Goal: Task Accomplishment & Management: Use online tool/utility

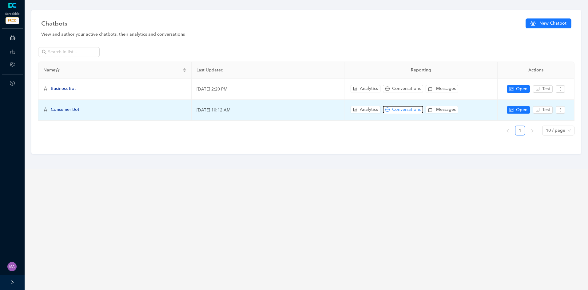
click at [408, 110] on span "Conversations" at bounding box center [406, 109] width 29 height 7
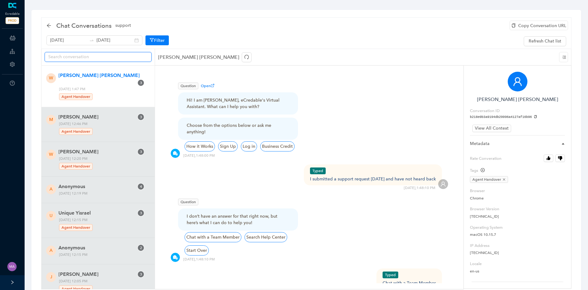
click at [110, 57] on input "text" at bounding box center [95, 57] width 95 height 7
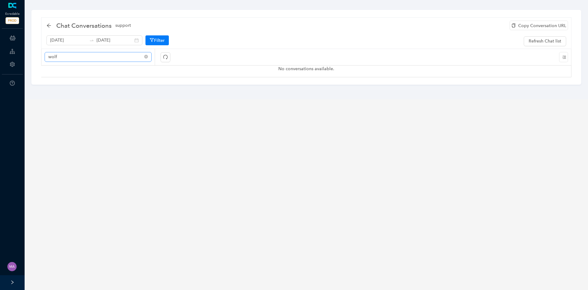
click at [103, 61] on span "wolf" at bounding box center [98, 57] width 107 height 10
click at [102, 57] on input "wol" at bounding box center [95, 57] width 95 height 7
type input "w"
click at [165, 55] on icon "redo" at bounding box center [165, 57] width 4 height 4
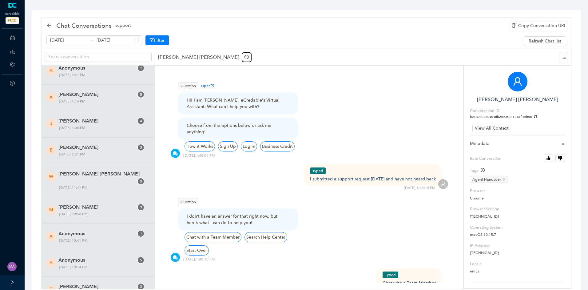
scroll to position [1046, 0]
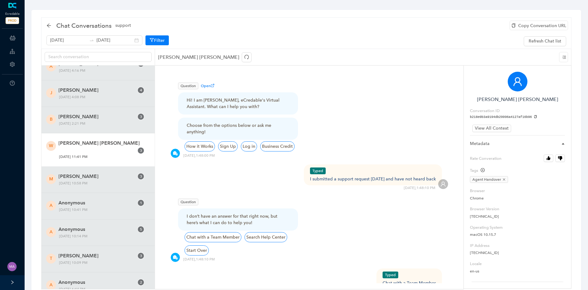
click at [106, 147] on div "W Wolf [PERSON_NAME] 3 [DATE] 11:41 PM" at bounding box center [98, 149] width 113 height 33
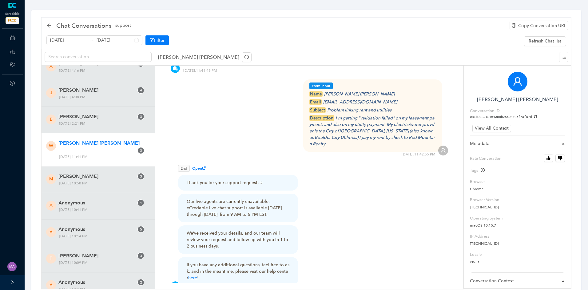
scroll to position [338, 0]
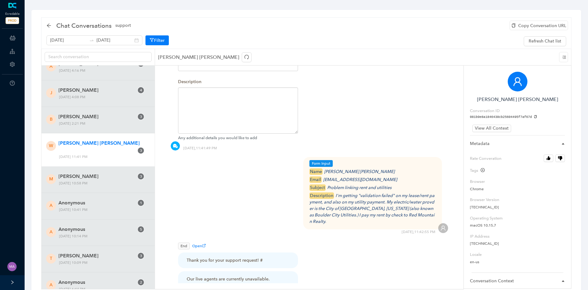
click at [267, 179] on div "Form Input name Wolf McNally email wolf@wolfmcnally.com subject Problem linking…" at bounding box center [309, 190] width 278 height 66
drag, startPoint x: 368, startPoint y: 172, endPoint x: 325, endPoint y: 174, distance: 43.1
click at [325, 177] on icon "wolf@wolfmcnally.com" at bounding box center [360, 179] width 74 height 5
copy icon "wolf@wolfmcnally.com"
click at [389, 202] on icon "I'm getting "validation failed" on my lease/rent payment, and also on my utilit…" at bounding box center [371, 208] width 125 height 31
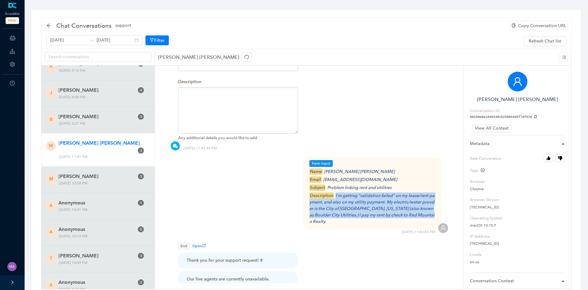
drag, startPoint x: 421, startPoint y: 208, endPoint x: 335, endPoint y: 190, distance: 87.6
click at [335, 192] on div "description I'm getting "validation failed" on my lease/rent payment, and also …" at bounding box center [372, 208] width 127 height 32
copy icon "I'm getting "validation failed" on my lease/rent payment, and also on my utilit…"
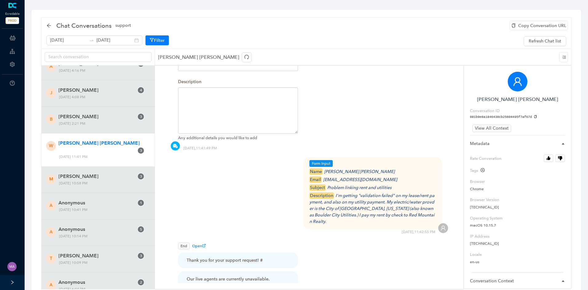
click at [379, 114] on div "Form Open Please provide us with the information below so we can connect you wi…" at bounding box center [309, 51] width 278 height 179
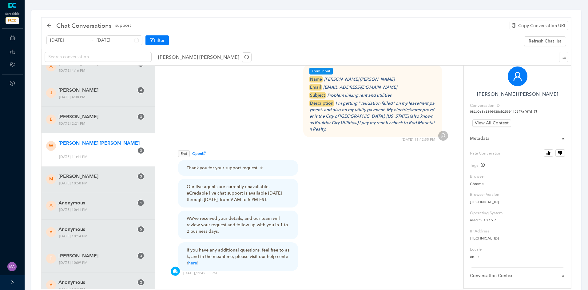
scroll to position [0, 0]
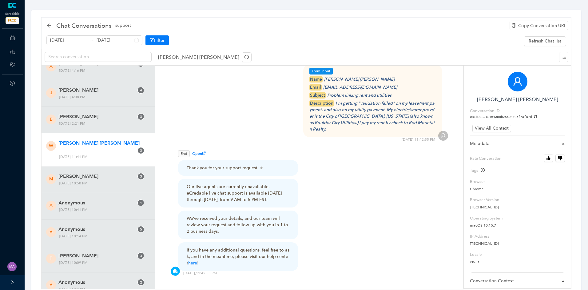
click at [534, 116] on icon "copy" at bounding box center [535, 116] width 3 height 3
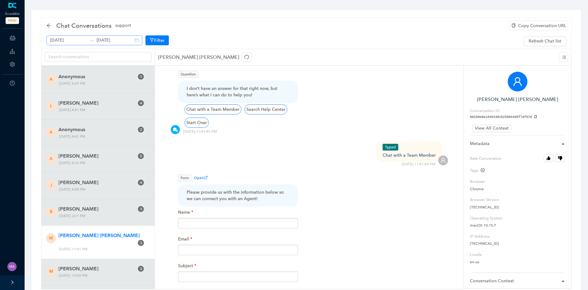
scroll to position [123, 0]
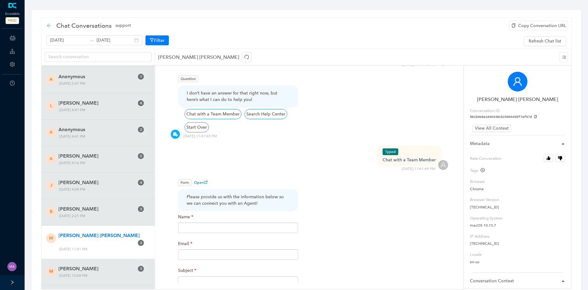
click at [49, 26] on icon "arrow-left" at bounding box center [49, 25] width 4 height 4
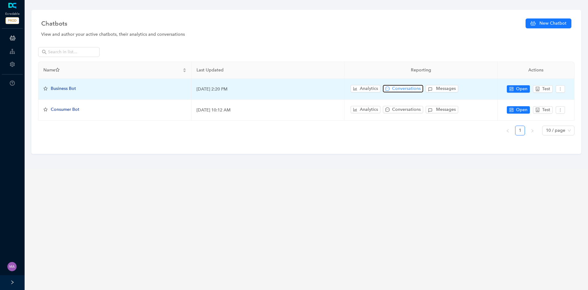
click at [403, 88] on span "Conversations" at bounding box center [406, 88] width 29 height 7
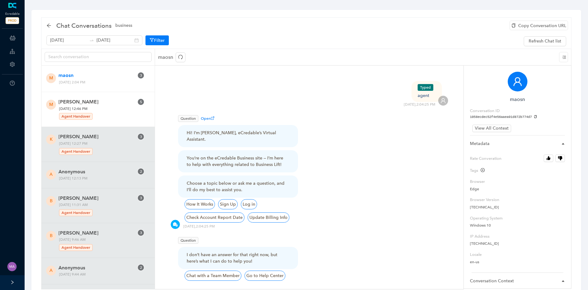
click at [100, 105] on span "[PERSON_NAME]" at bounding box center [96, 101] width 76 height 7
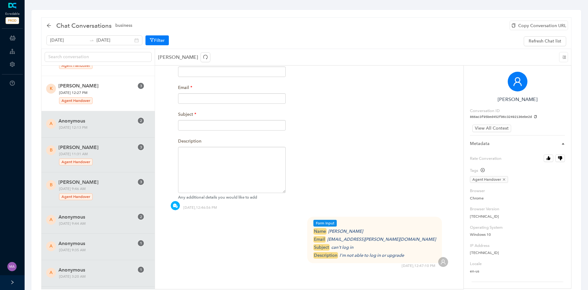
scroll to position [62, 0]
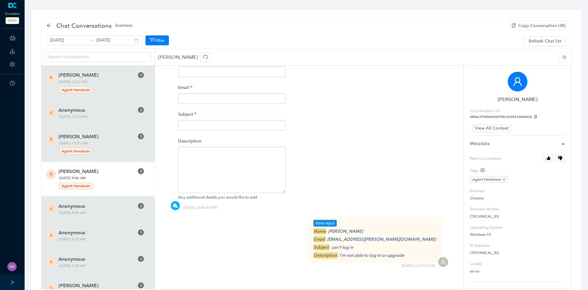
click at [102, 174] on span "[PERSON_NAME]" at bounding box center [96, 171] width 76 height 7
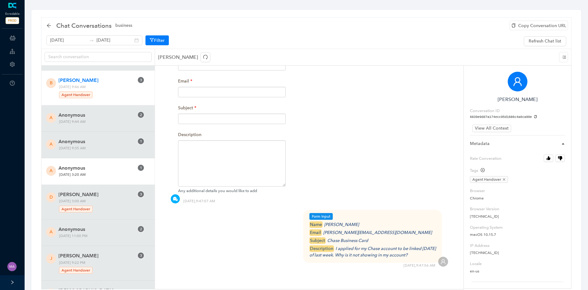
scroll to position [185, 0]
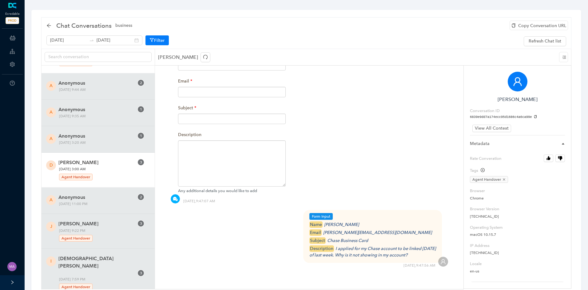
click at [105, 173] on div "Agent Handover" at bounding box center [101, 176] width 84 height 8
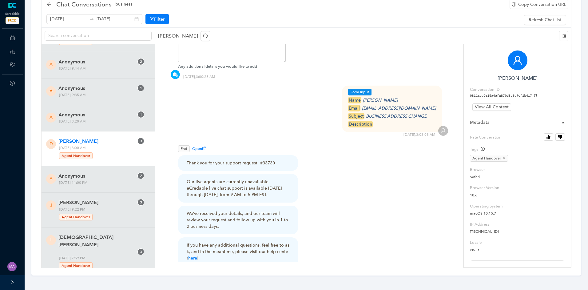
scroll to position [371, 0]
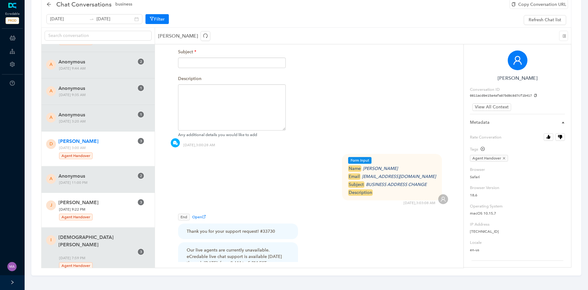
click at [110, 210] on span "Monday, September 22, 2025 9:22 PM Agent Handover" at bounding box center [101, 213] width 88 height 15
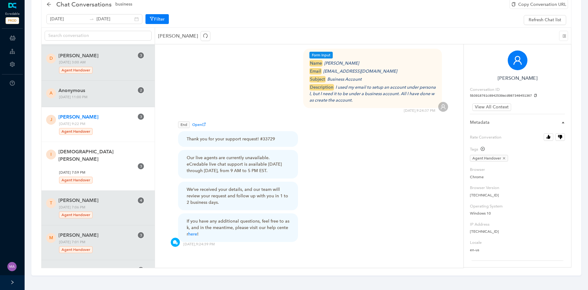
scroll to position [277, 0]
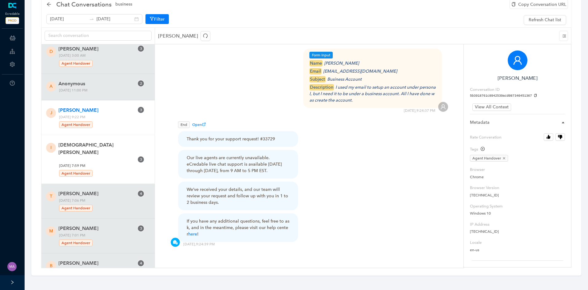
click at [110, 168] on div "Agent Handover" at bounding box center [101, 172] width 84 height 8
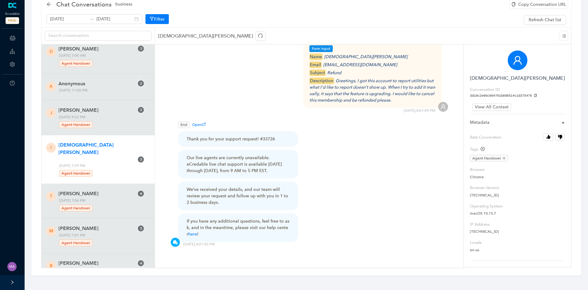
scroll to position [369, 0]
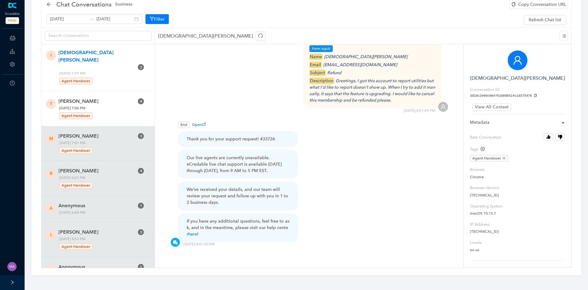
click at [99, 111] on div "Agent Handover" at bounding box center [101, 115] width 84 height 8
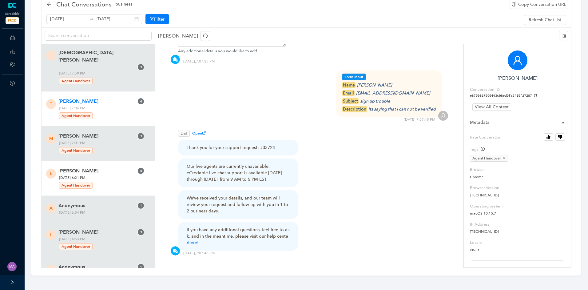
scroll to position [566, 0]
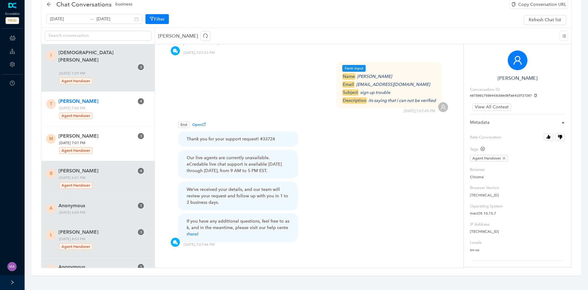
click at [102, 146] on div "Agent Handover" at bounding box center [101, 150] width 84 height 8
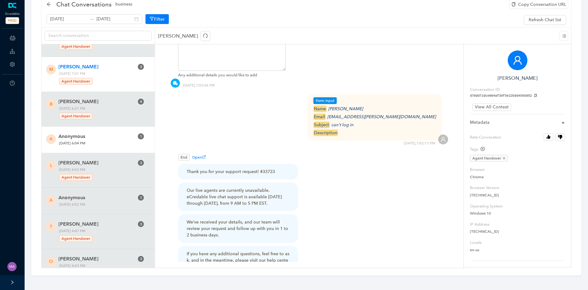
scroll to position [461, 0]
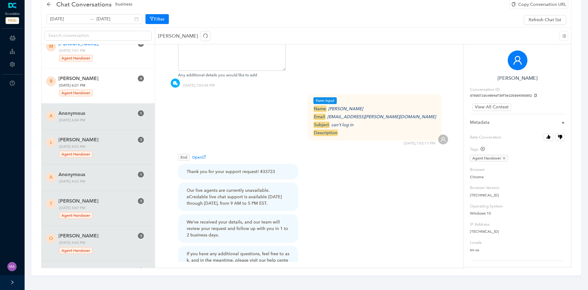
click at [109, 87] on div "b behnaz sarrami Bess 4 Monday, September 22, 2025 6:21 PM Agent Handover" at bounding box center [98, 86] width 113 height 35
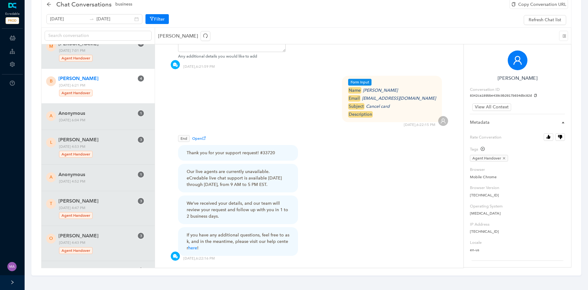
scroll to position [584, 0]
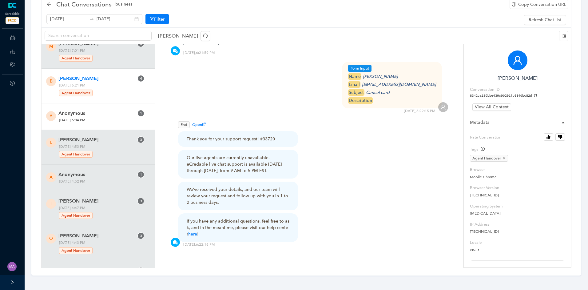
click at [103, 117] on span "[DATE] 6:04 PM" at bounding box center [101, 120] width 88 height 6
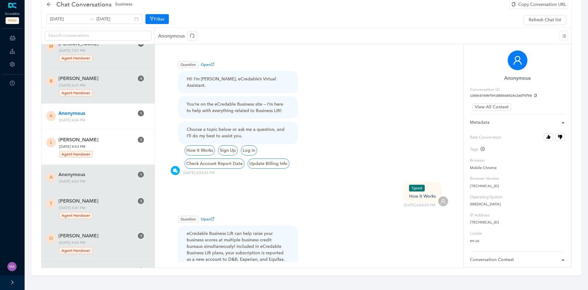
click at [114, 149] on div "Agent Handover" at bounding box center [101, 153] width 84 height 8
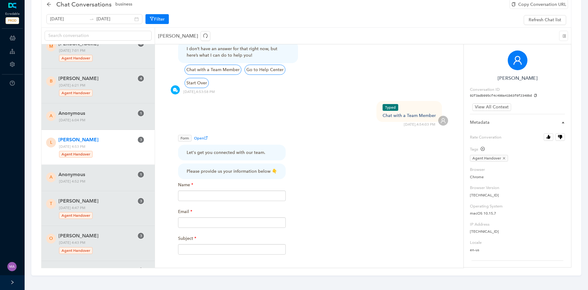
scroll to position [330, 0]
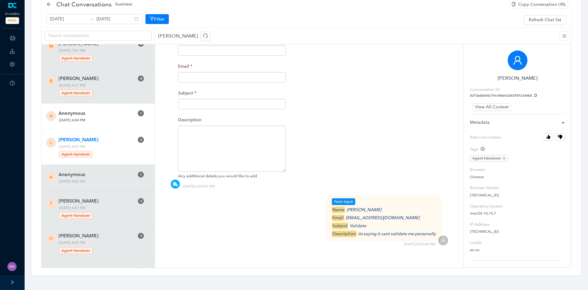
click at [111, 110] on span "Anonymous" at bounding box center [96, 113] width 76 height 7
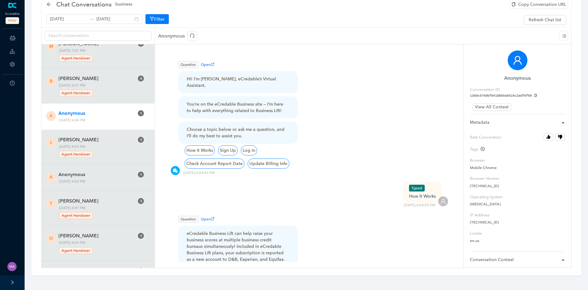
scroll to position [147, 0]
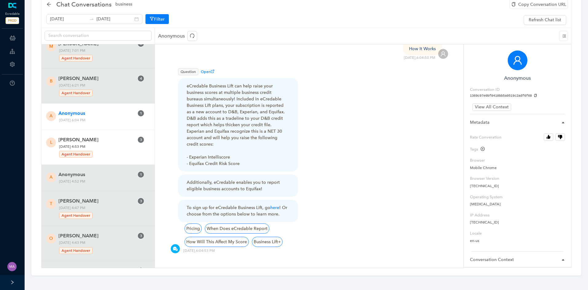
click at [108, 143] on span "Monday, September 22, 2025 4:53 PM Agent Handover" at bounding box center [101, 150] width 88 height 15
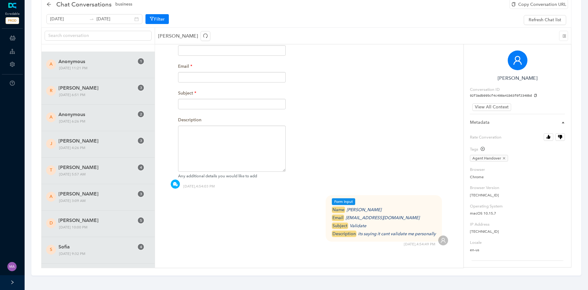
scroll to position [1907, 0]
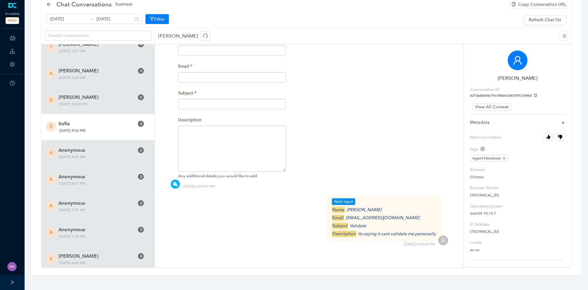
click at [115, 127] on span "[DATE] 9:32 PM" at bounding box center [101, 130] width 88 height 6
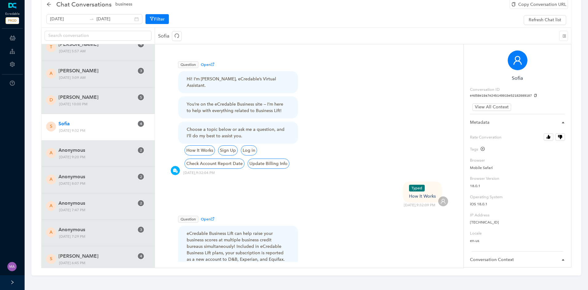
drag, startPoint x: 314, startPoint y: 236, endPoint x: 302, endPoint y: 185, distance: 52.4
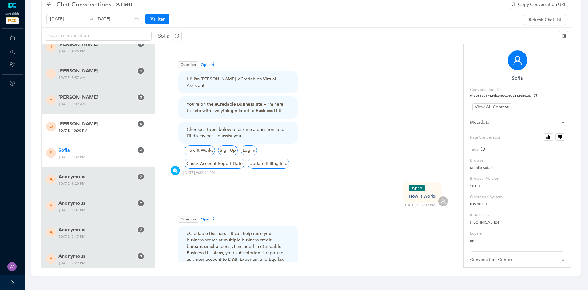
scroll to position [1784, 0]
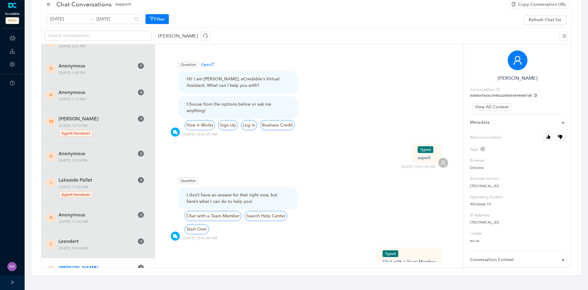
scroll to position [946, 0]
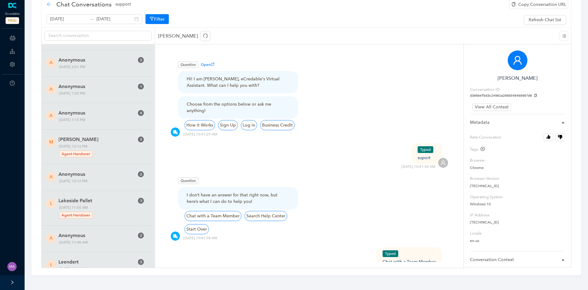
click at [49, 6] on icon "arrow-left" at bounding box center [49, 4] width 4 height 4
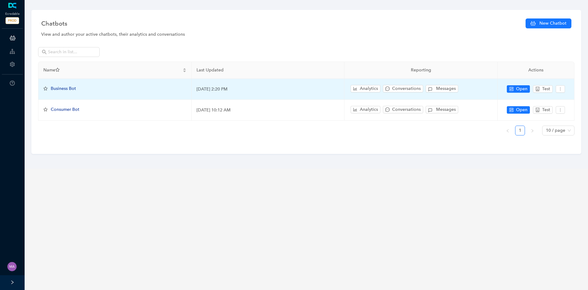
click at [70, 88] on span "Business Bot" at bounding box center [63, 88] width 25 height 5
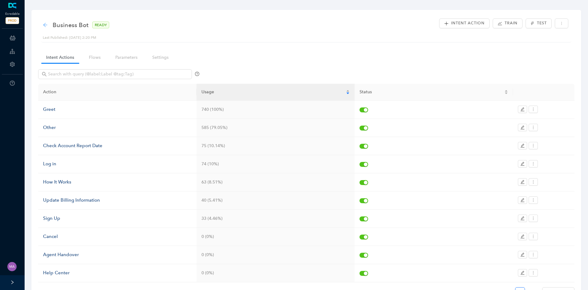
click at [43, 25] on icon "arrow-left" at bounding box center [45, 25] width 4 height 4
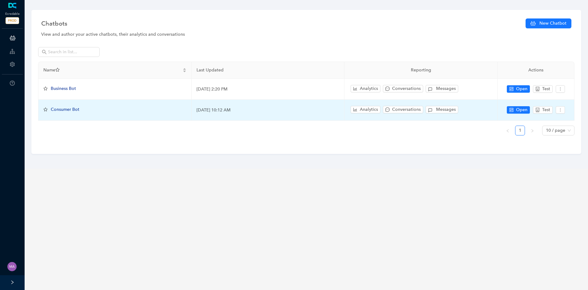
click at [74, 110] on span "Consumer Bot" at bounding box center [65, 109] width 29 height 5
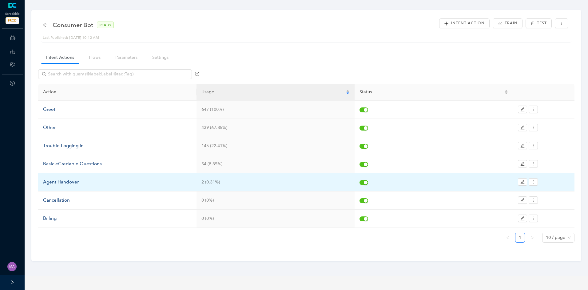
click at [74, 182] on div "Agent Handover" at bounding box center [117, 181] width 149 height 7
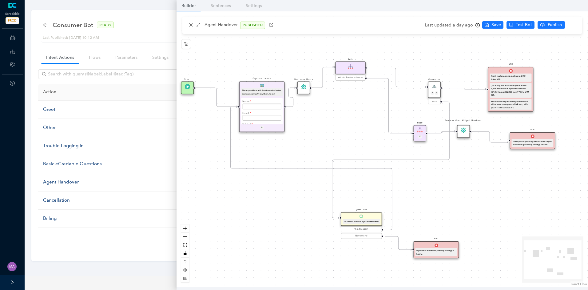
drag, startPoint x: 367, startPoint y: 128, endPoint x: 291, endPoint y: 135, distance: 76.6
click at [337, 151] on div "Start End If you have any other question please type below. Connector P E error…" at bounding box center [383, 149] width 412 height 276
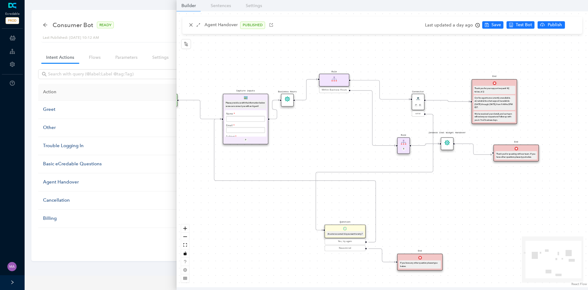
click at [274, 115] on icon "Edge from e7b41dfe-3bde-c007-c096-cef069175f45 to ec9b0b58-7d9d-1907-132b-3d250…" at bounding box center [275, 109] width 10 height 19
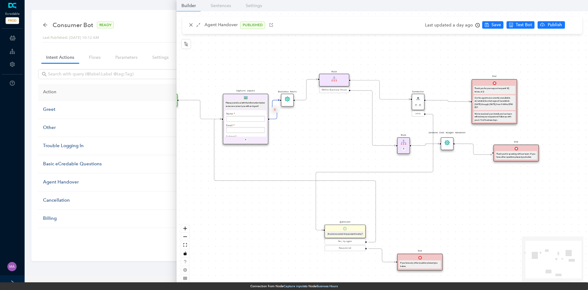
click at [275, 109] on icon "delete" at bounding box center [274, 109] width 2 height 4
click at [310, 96] on span "Yes" at bounding box center [311, 94] width 7 height 7
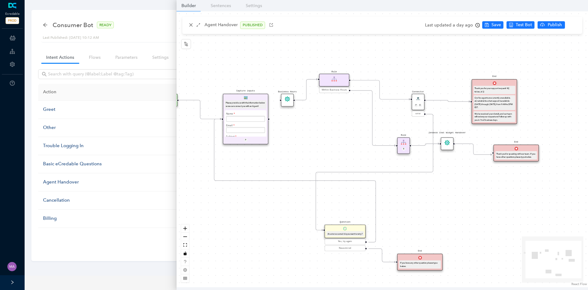
click at [439, 102] on icon "Edge from e482f140-49c1-bae9-e202-e24a98815977 to f68cb803-94d7-777c-bd66-ebef2…" at bounding box center [448, 100] width 44 height 1
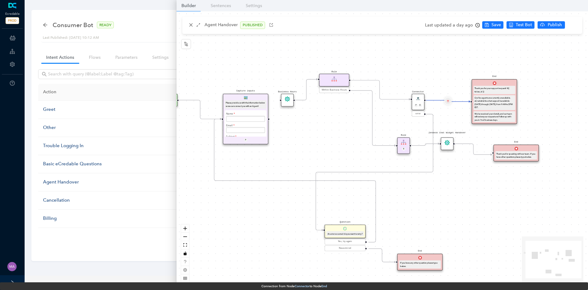
click at [449, 103] on icon "delete" at bounding box center [448, 101] width 2 height 4
click at [481, 84] on span "Yes" at bounding box center [484, 86] width 7 height 7
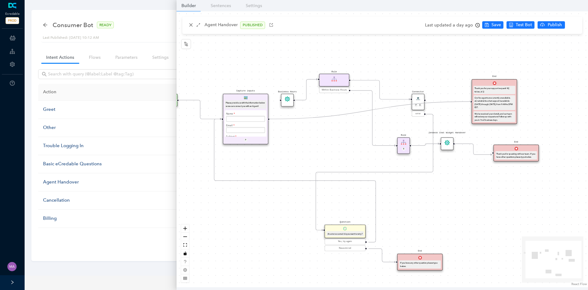
drag, startPoint x: 269, startPoint y: 119, endPoint x: 470, endPoint y: 105, distance: 201.3
click at [470, 105] on div "Start End If you have any other question please type below. Connector P E error…" at bounding box center [383, 149] width 412 height 276
click at [494, 25] on span "Save" at bounding box center [497, 25] width 10 height 7
click at [560, 28] on button "Publish" at bounding box center [568, 24] width 27 height 7
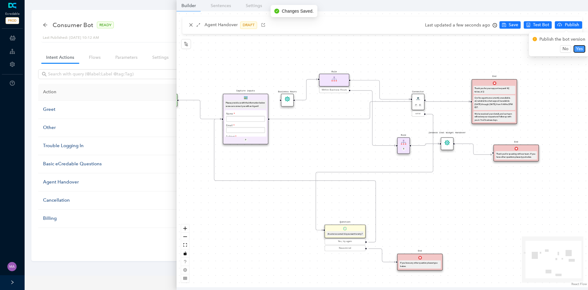
click at [576, 49] on span "Yes" at bounding box center [579, 49] width 7 height 7
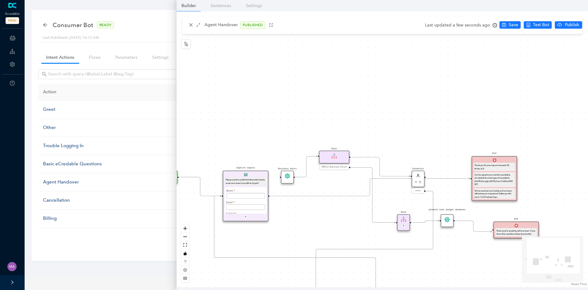
click at [320, 233] on div "Start End If you have any other question please type below. Connector P E error…" at bounding box center [383, 149] width 412 height 276
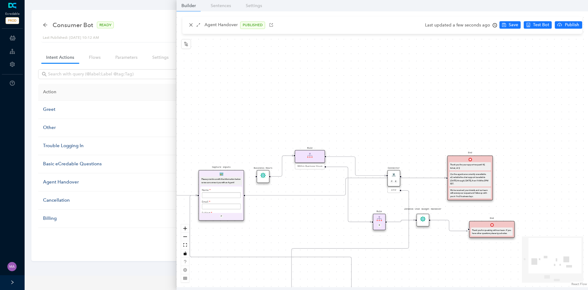
click at [319, 195] on icon "Edge from e7b41dfe-3bde-c007-c096-cef069175f45 to f68cb803-94d7-777c-bd66-ebef2…" at bounding box center [345, 187] width 201 height 18
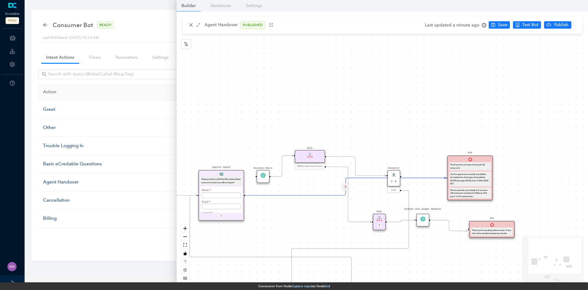
click at [345, 187] on icon "delete" at bounding box center [346, 186] width 2 height 4
click at [379, 170] on span "Yes" at bounding box center [382, 171] width 7 height 7
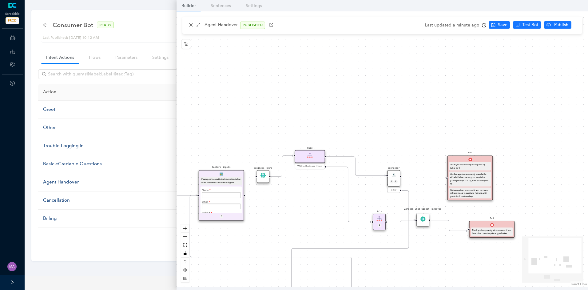
scroll to position [27, 0]
drag, startPoint x: 245, startPoint y: 196, endPoint x: 253, endPoint y: 180, distance: 17.8
click at [253, 180] on div "Start End If you have any other question please type below. Connector P E error…" at bounding box center [383, 149] width 412 height 276
drag, startPoint x: 401, startPoint y: 176, endPoint x: 445, endPoint y: 179, distance: 43.8
click at [445, 179] on div "Start End If you have any other question please type below. Connector P E error…" at bounding box center [383, 149] width 412 height 276
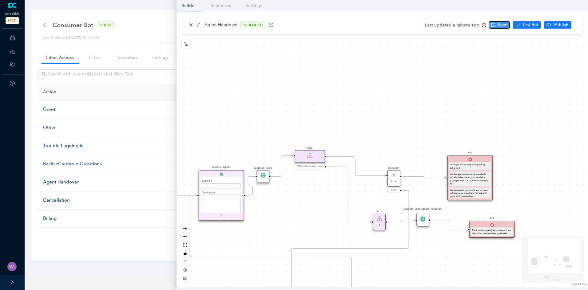
click at [502, 26] on span "Save" at bounding box center [503, 25] width 10 height 7
click at [570, 24] on span "Publish" at bounding box center [572, 25] width 15 height 7
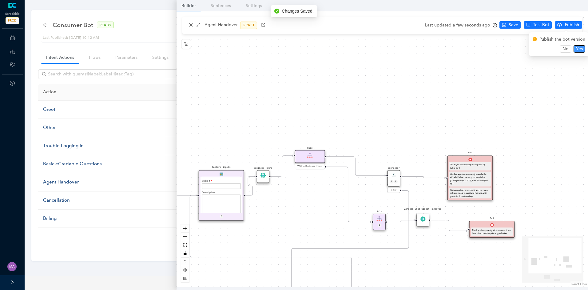
click at [578, 47] on span "Yes" at bounding box center [579, 49] width 7 height 7
click at [47, 26] on icon "arrow-left" at bounding box center [45, 24] width 5 height 5
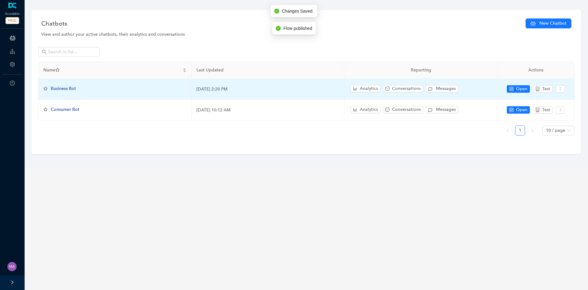
click at [70, 88] on span "Business Bot" at bounding box center [63, 88] width 25 height 5
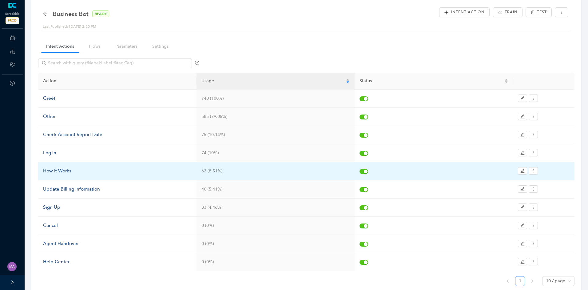
scroll to position [40, 0]
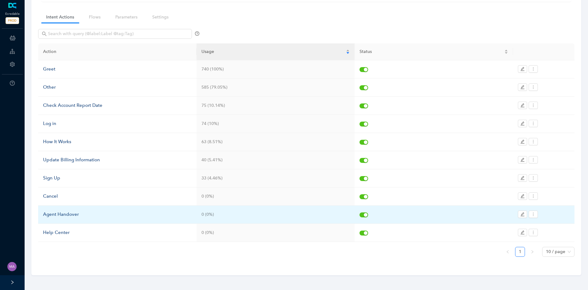
click at [67, 217] on div "Agent Handover" at bounding box center [117, 214] width 149 height 7
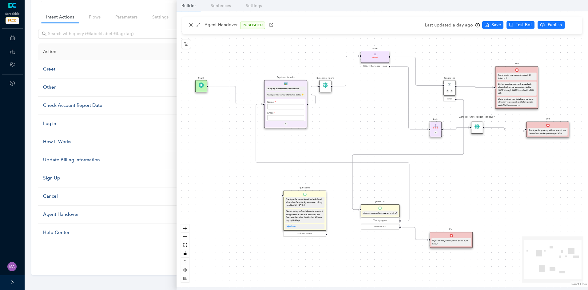
drag, startPoint x: 380, startPoint y: 122, endPoint x: 356, endPoint y: 156, distance: 41.6
click at [357, 156] on div "Start End If you have any other question please type below. Connector P E error…" at bounding box center [383, 149] width 412 height 276
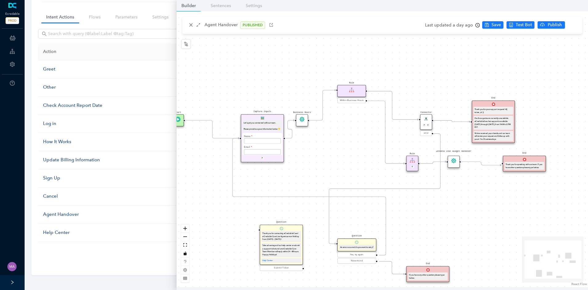
click at [294, 135] on icon "Edge from e7b41dfe-3bde-c007-c096-cef069175f45 to ec9b0b58-7d9d-1907-132b-3d250…" at bounding box center [289, 129] width 9 height 18
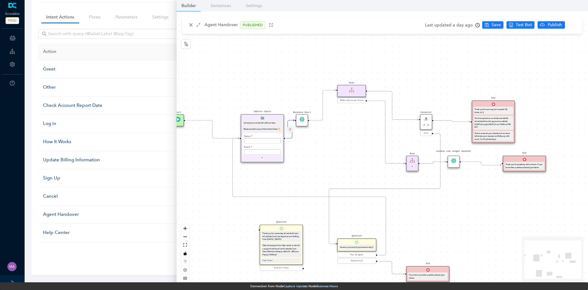
click at [290, 128] on icon "delete" at bounding box center [290, 129] width 2 height 4
drag, startPoint x: 325, startPoint y: 111, endPoint x: 427, endPoint y: 127, distance: 102.4
click at [326, 111] on span "Yes" at bounding box center [326, 114] width 7 height 7
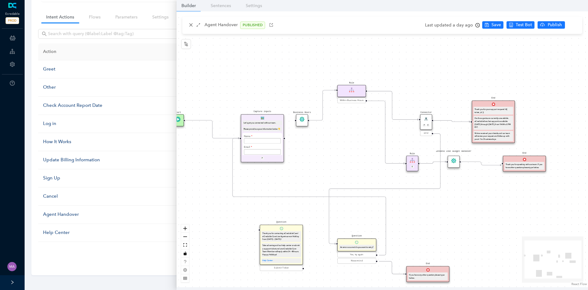
click at [456, 122] on icon "Edge from e482f140-49c1-bae9-e202-e24a98815977 to f68cb803-94d7-777c-bd66-ebef2…" at bounding box center [451, 120] width 37 height 1
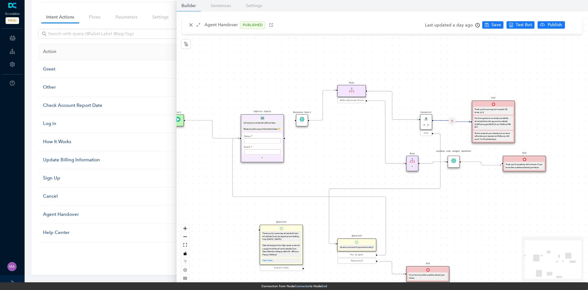
click at [451, 122] on icon "delete" at bounding box center [452, 121] width 2 height 4
click at [488, 106] on span "Yes" at bounding box center [488, 106] width 7 height 7
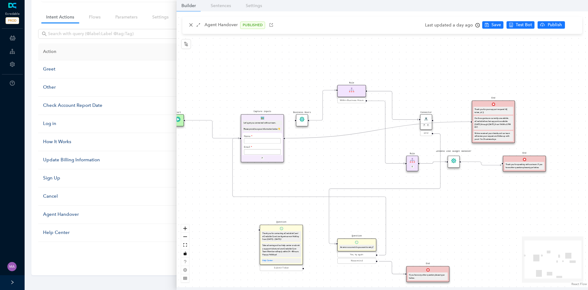
drag, startPoint x: 284, startPoint y: 138, endPoint x: 467, endPoint y: 124, distance: 183.0
click at [467, 124] on div "Start End If you have any other question please type below. Connector P E error…" at bounding box center [383, 149] width 412 height 276
click at [495, 23] on span "Save" at bounding box center [497, 25] width 10 height 7
click at [555, 27] on button "Publish" at bounding box center [568, 24] width 27 height 7
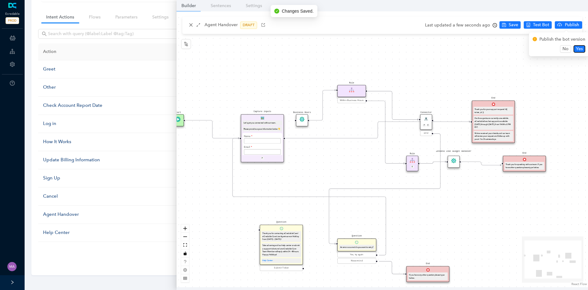
click at [578, 49] on span "Yes" at bounding box center [579, 49] width 7 height 7
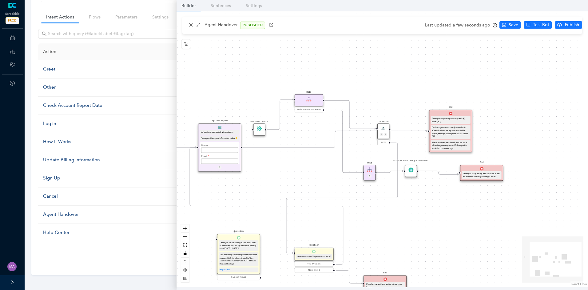
drag, startPoint x: 335, startPoint y: 160, endPoint x: 292, endPoint y: 169, distance: 43.7
click at [292, 169] on div "Start End If you have any other question please type below. Connector P E error…" at bounding box center [383, 149] width 412 height 276
drag, startPoint x: 384, startPoint y: 130, endPoint x: 380, endPoint y: 114, distance: 17.5
click at [451, 137] on div "Our live agents are currently unavailable. eCredable live chat support is avail…" at bounding box center [451, 132] width 38 height 12
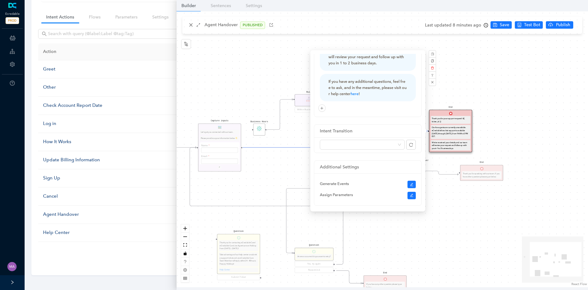
scroll to position [128, 0]
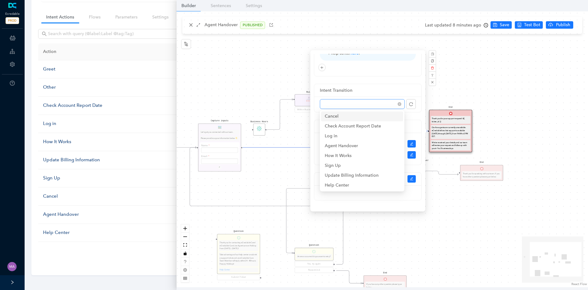
click at [392, 108] on span at bounding box center [363, 103] width 78 height 9
click at [496, 90] on div "Start End If you have any other question please type below. Connector P E error…" at bounding box center [383, 149] width 412 height 276
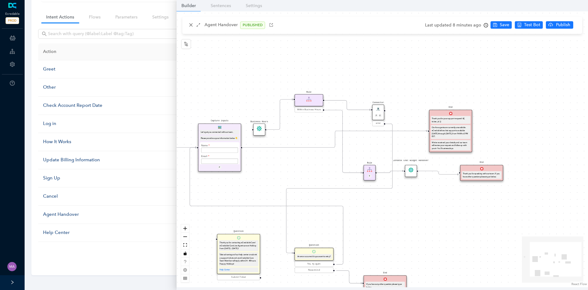
scroll to position [0, 0]
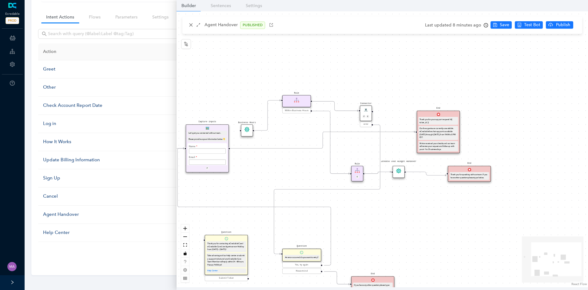
drag, startPoint x: 514, startPoint y: 107, endPoint x: 501, endPoint y: 109, distance: 13.0
click at [501, 109] on div "Start End If you have any other question please type below. Connector P E error…" at bounding box center [383, 149] width 412 height 276
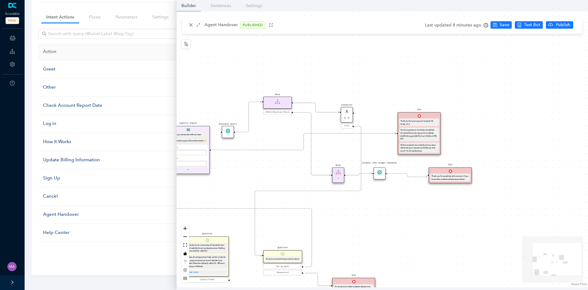
drag, startPoint x: 314, startPoint y: 163, endPoint x: 296, endPoint y: 165, distance: 18.5
click at [296, 165] on div "Start End If you have any other question please type below. Connector P E error…" at bounding box center [383, 149] width 412 height 276
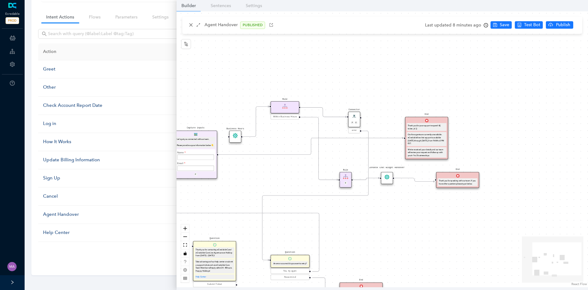
drag, startPoint x: 289, startPoint y: 173, endPoint x: 296, endPoint y: 178, distance: 8.7
click at [296, 178] on div "Start End If you have any other question please type below. Connector P E error…" at bounding box center [383, 149] width 412 height 276
drag, startPoint x: 289, startPoint y: 191, endPoint x: 300, endPoint y: 189, distance: 10.6
click at [300, 189] on div "Start End If you have any other question please type below. Connector P E error…" at bounding box center [383, 149] width 412 height 276
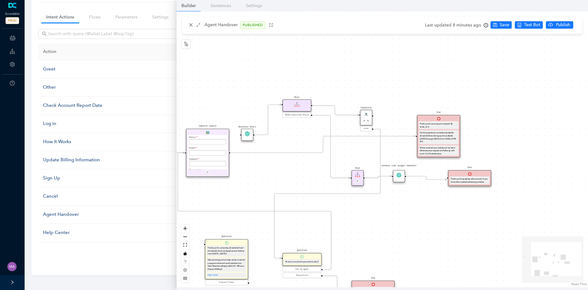
scroll to position [72, 0]
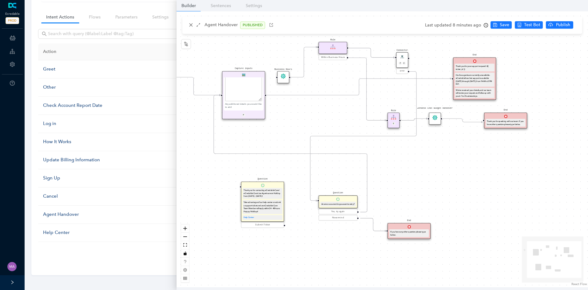
drag, startPoint x: 424, startPoint y: 240, endPoint x: 453, endPoint y: 188, distance: 59.9
click at [453, 188] on div "Start End If you have any other question please type below. Connector P E error…" at bounding box center [383, 149] width 412 height 276
drag, startPoint x: 275, startPoint y: 204, endPoint x: 269, endPoint y: 204, distance: 5.9
click at [269, 204] on div "Take advantage of our help center or submit a support ticket and an eCredable C…" at bounding box center [257, 207] width 38 height 12
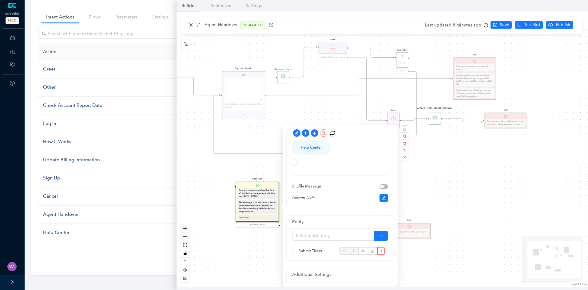
scroll to position [82, 0]
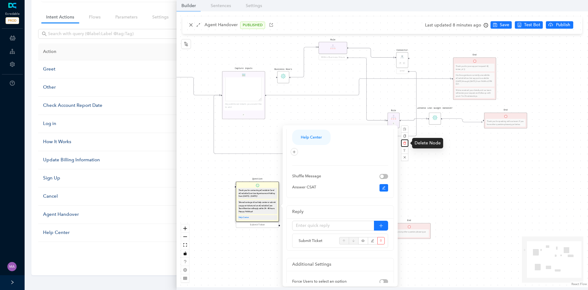
click at [406, 143] on icon "delete" at bounding box center [404, 143] width 3 height 3
click at [435, 128] on span "Yes" at bounding box center [437, 128] width 5 height 5
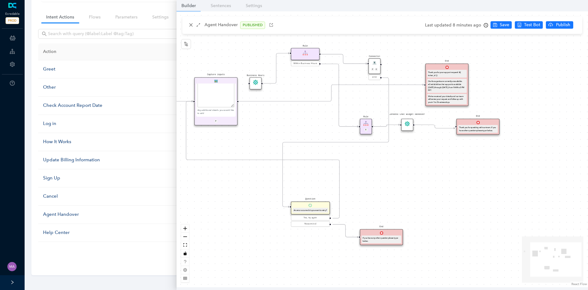
drag, startPoint x: 432, startPoint y: 186, endPoint x: 419, endPoint y: 185, distance: 13.0
click at [419, 185] on div "Start End If you have any other question please type below. Connector P E error…" at bounding box center [383, 149] width 412 height 276
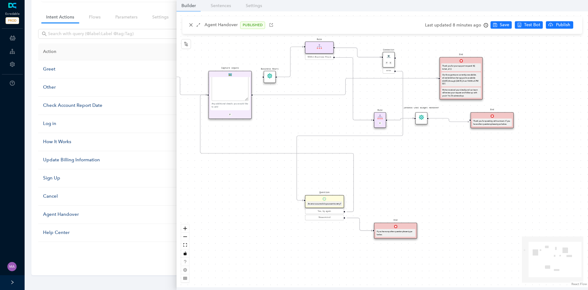
click at [342, 150] on div "Start End If you have any other question please type below. Connector P E error…" at bounding box center [383, 149] width 412 height 276
click at [344, 154] on icon "Edge from 6bc0e354-6909-ae45-8a37-c2611de4433d to e7b41dfe-3bde-c007-c096-cef06…" at bounding box center [277, 153] width 154 height 117
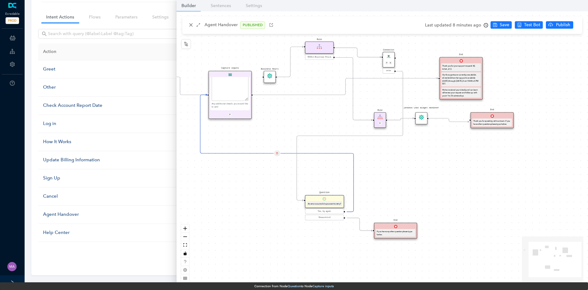
drag, startPoint x: 340, startPoint y: 154, endPoint x: 330, endPoint y: 152, distance: 10.0
click at [330, 152] on div "Start End If you have any other question please type below. Connector P E error…" at bounding box center [383, 149] width 412 height 276
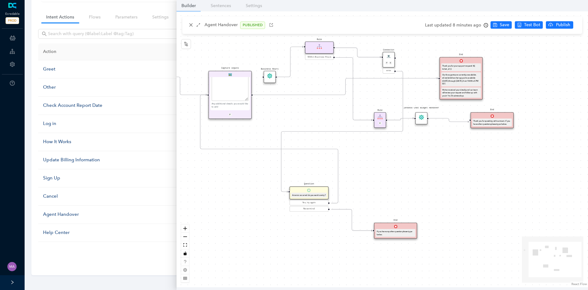
drag, startPoint x: 325, startPoint y: 203, endPoint x: 310, endPoint y: 192, distance: 18.5
click at [310, 193] on div "An error occurred do you want to retry?" at bounding box center [308, 195] width 35 height 5
click at [338, 165] on icon "Edge from 6bc0e354-6909-ae45-8a37-c2611de4433d to e7b41dfe-3bde-c007-c096-cef06…" at bounding box center [269, 149] width 138 height 108
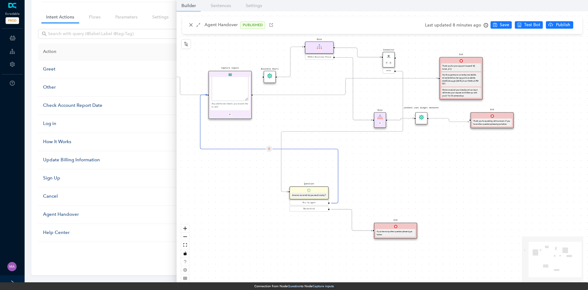
click at [429, 195] on div "Start End If you have any other question please type below. Connector P E error…" at bounding box center [383, 149] width 412 height 276
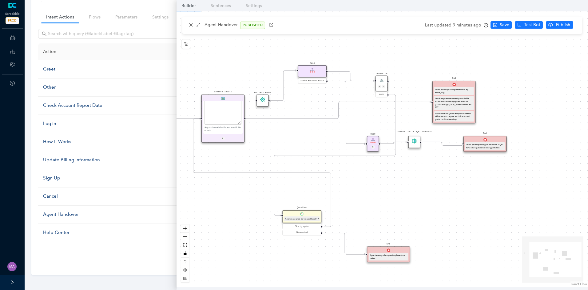
drag, startPoint x: 428, startPoint y: 180, endPoint x: 420, endPoint y: 204, distance: 25.3
click at [420, 204] on div "Start End If you have any other question please type below. Connector P E error…" at bounding box center [383, 149] width 412 height 276
click at [420, 203] on div "Start End If you have any other question please type below. Connector P E error…" at bounding box center [383, 149] width 412 height 276
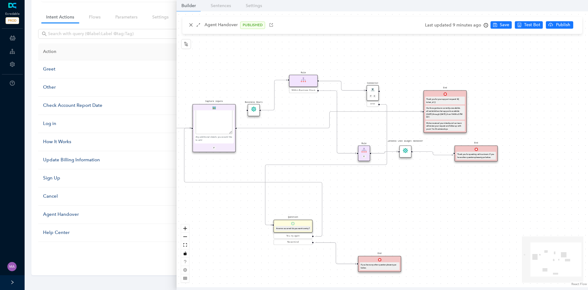
drag, startPoint x: 462, startPoint y: 190, endPoint x: 453, endPoint y: 200, distance: 13.3
click at [453, 200] on div "Start End If you have any other question please type below. Connector P E error…" at bounding box center [383, 149] width 412 height 276
click at [408, 112] on icon "Edge from e7b41dfe-3bde-c007-c096-cef069175f45 to f68cb803-94d7-777c-bd66-ebef2…" at bounding box center [328, 120] width 185 height 17
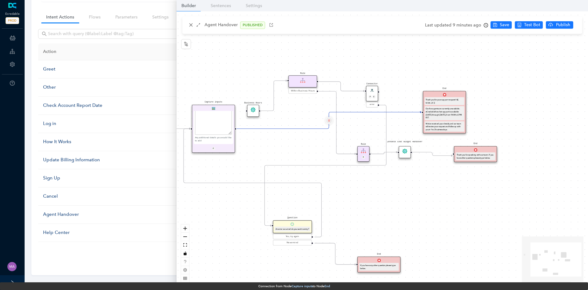
click at [331, 120] on button "Edge from e7b41dfe-3bde-c007-c096-cef069175f45 to f68cb803-94d7-777c-bd66-ebef2…" at bounding box center [328, 120] width 7 height 7
click at [363, 107] on span "Yes" at bounding box center [365, 105] width 7 height 7
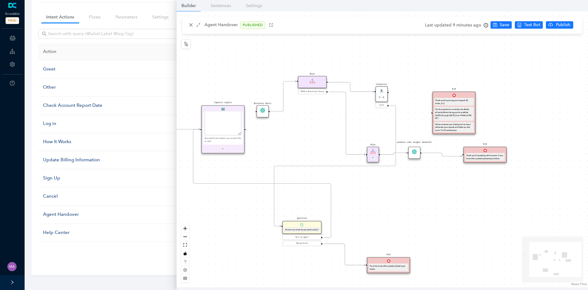
click at [297, 128] on div "Start End If you have any other question please type below. Connector P E error…" at bounding box center [383, 149] width 412 height 276
drag, startPoint x: 245, startPoint y: 130, endPoint x: 253, endPoint y: 112, distance: 19.6
click at [253, 112] on div "Start End If you have any other question please type below. Connector P E error…" at bounding box center [383, 149] width 412 height 276
drag, startPoint x: 389, startPoint y: 93, endPoint x: 427, endPoint y: 112, distance: 42.4
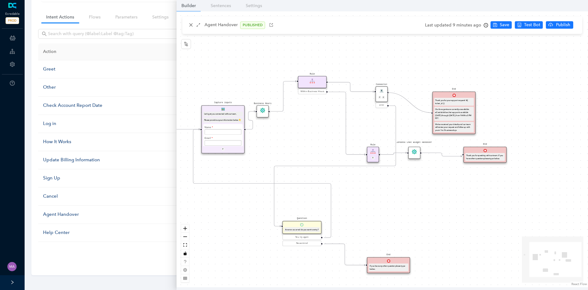
click at [427, 112] on div "Start End If you have any other question please type below. Connector P E error…" at bounding box center [383, 149] width 412 height 276
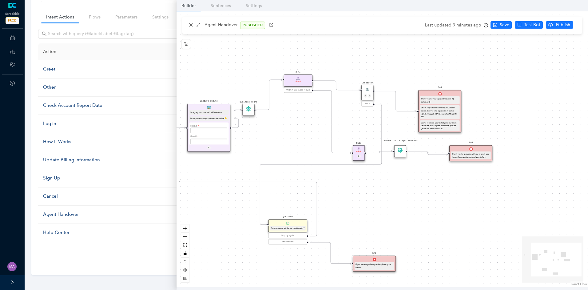
drag, startPoint x: 524, startPoint y: 66, endPoint x: 510, endPoint y: 64, distance: 14.2
click at [510, 64] on div "Start End If you have any other question please type below. Connector P E error…" at bounding box center [383, 149] width 412 height 276
click at [507, 25] on span "Save" at bounding box center [505, 25] width 10 height 7
click at [544, 80] on div "Start End If you have any other question please type below. Connector P E error…" at bounding box center [383, 149] width 412 height 276
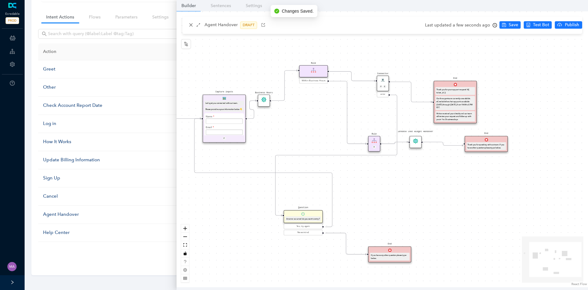
drag, startPoint x: 552, startPoint y: 97, endPoint x: 565, endPoint y: 96, distance: 13.3
click at [565, 96] on div "Start End If you have any other question please type below. Connector P E error…" at bounding box center [383, 149] width 412 height 276
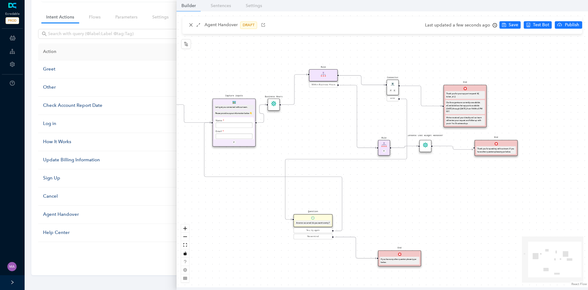
drag, startPoint x: 552, startPoint y: 103, endPoint x: 561, endPoint y: 106, distance: 10.0
click at [561, 106] on div "Start End If you have any other question please type below. Connector P E error…" at bounding box center [383, 149] width 412 height 276
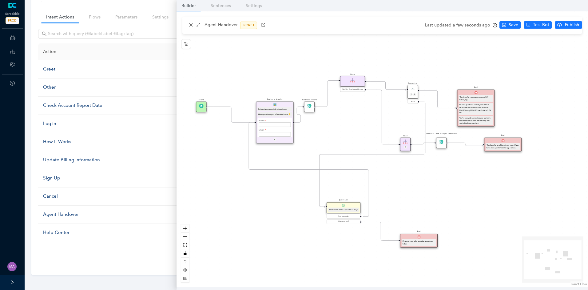
click at [552, 138] on div "Start End If you have any other question please type below. Connector P E error…" at bounding box center [383, 149] width 412 height 276
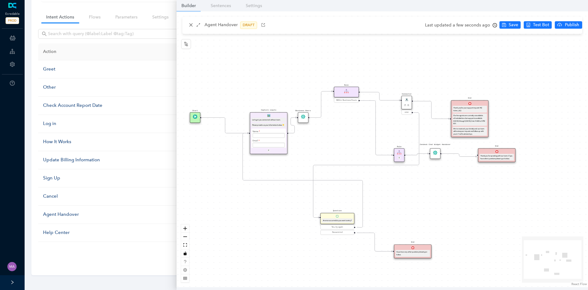
drag, startPoint x: 438, startPoint y: 185, endPoint x: 429, endPoint y: 198, distance: 15.7
click at [429, 198] on div "Start End If you have any other question please type below. Connector P E error…" at bounding box center [383, 149] width 412 height 276
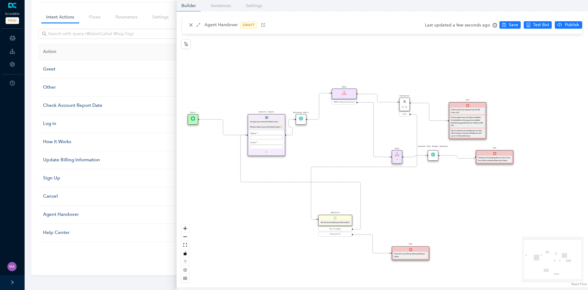
click at [294, 132] on icon "Edge from e7b41dfe-3bde-c007-c096-cef069175f45 to ec9b0b58-7d9d-1907-132b-3d250…" at bounding box center [290, 127] width 8 height 16
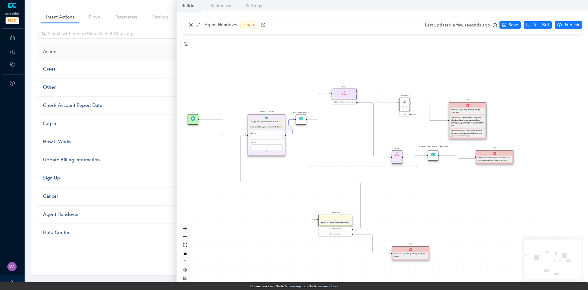
click at [292, 126] on button "Edge from e7b41dfe-3bde-c007-c096-cef069175f45 to ec9b0b58-7d9d-1907-132b-3d250…" at bounding box center [290, 127] width 6 height 6
click at [325, 113] on span "Yes" at bounding box center [327, 113] width 7 height 7
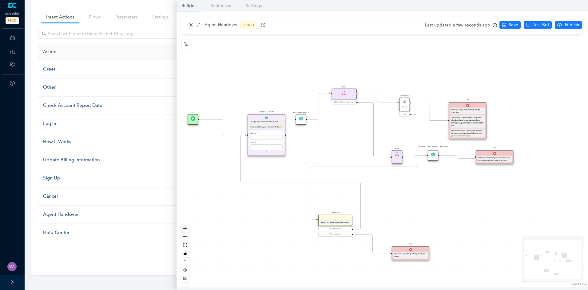
click at [435, 120] on icon "Edge from e482f140-49c1-bae9-e202-e24a98815977 to f68cb803-94d7-777c-bd66-ebef2…" at bounding box center [429, 112] width 37 height 18
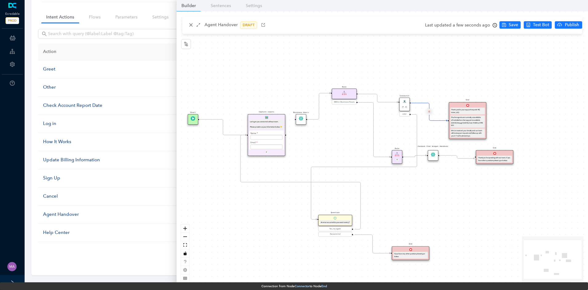
click at [428, 112] on button "Edge from e482f140-49c1-bae9-e202-e24a98815977 to f68cb803-94d7-777c-bd66-ebef2…" at bounding box center [429, 112] width 6 height 6
click at [462, 98] on span "Yes" at bounding box center [465, 97] width 7 height 7
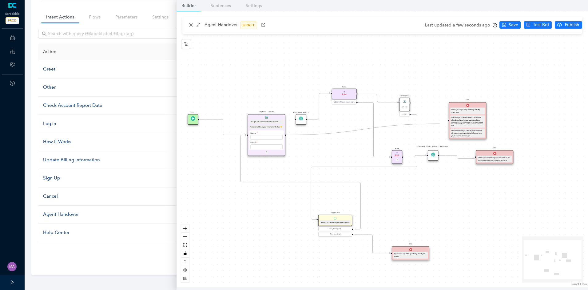
drag, startPoint x: 286, startPoint y: 135, endPoint x: 443, endPoint y: 122, distance: 157.8
click at [443, 122] on div "Start End If you have any other question please type below. Connector P E error…" at bounding box center [383, 149] width 412 height 276
drag, startPoint x: 342, startPoint y: 147, endPoint x: 319, endPoint y: 153, distance: 23.4
click at [319, 153] on div "Start End If you have any other question please type below. Connector P E error…" at bounding box center [383, 149] width 412 height 276
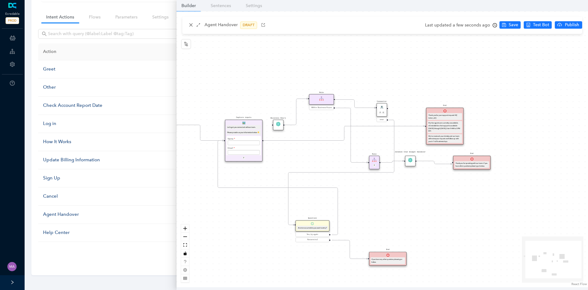
click at [339, 138] on icon "Edge from e7b41dfe-3bde-c007-c096-cef069175f45 to f68cb803-94d7-777c-bd66-ebef2…" at bounding box center [344, 133] width 161 height 14
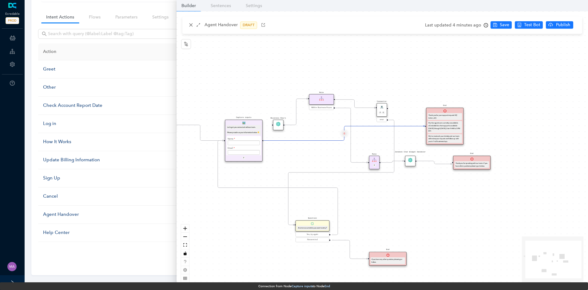
click at [344, 133] on icon "delete" at bounding box center [344, 133] width 2 height 4
click at [380, 120] on span "Yes" at bounding box center [380, 119] width 7 height 7
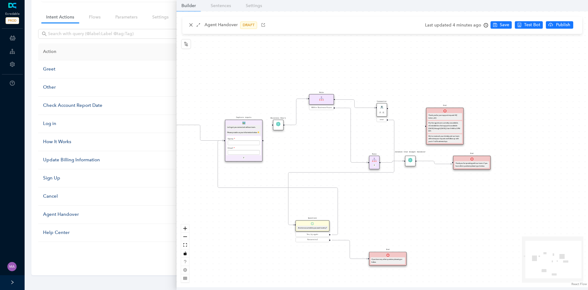
drag, startPoint x: 333, startPoint y: 128, endPoint x: 328, endPoint y: 136, distance: 9.4
click at [328, 136] on div "Start End If you have any other question please type below. Connector P E error…" at bounding box center [383, 149] width 412 height 276
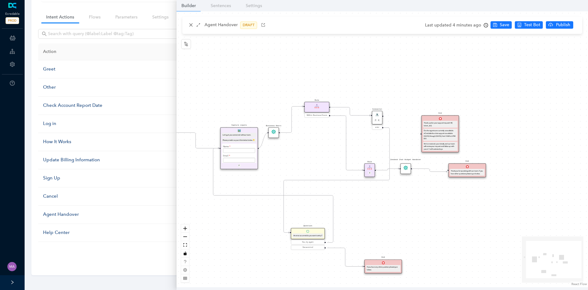
drag, startPoint x: 259, startPoint y: 148, endPoint x: 266, endPoint y: 136, distance: 14.0
click at [266, 136] on div "Start End If you have any other question please type below. Connector P E error…" at bounding box center [383, 149] width 412 height 276
drag, startPoint x: 383, startPoint y: 116, endPoint x: 417, endPoint y: 134, distance: 38.1
click at [417, 134] on div "Start End If you have any other question please type below. Connector P E error…" at bounding box center [383, 149] width 412 height 276
click at [500, 26] on span "Save" at bounding box center [505, 25] width 10 height 7
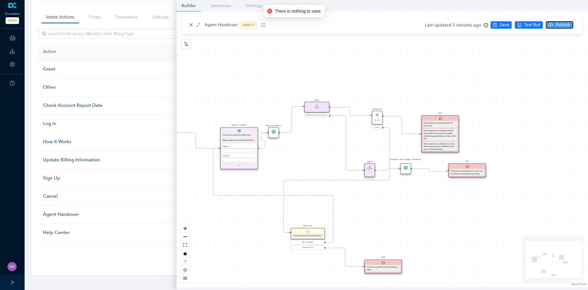
click at [565, 24] on span "Publish" at bounding box center [563, 25] width 15 height 7
click at [581, 47] on span "Yes" at bounding box center [578, 49] width 7 height 7
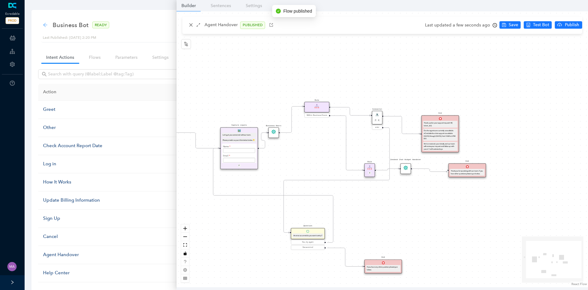
click at [44, 25] on icon "arrow-left" at bounding box center [45, 25] width 4 height 4
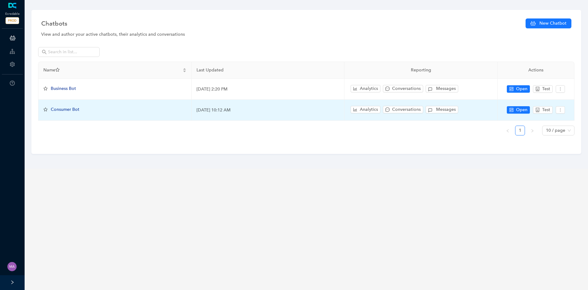
click at [67, 109] on span "Consumer Bot" at bounding box center [65, 109] width 29 height 5
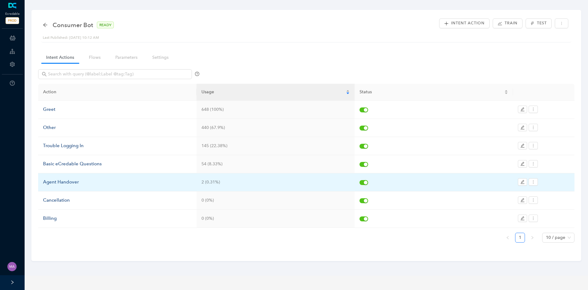
click at [71, 182] on div "Agent Handover" at bounding box center [117, 181] width 149 height 7
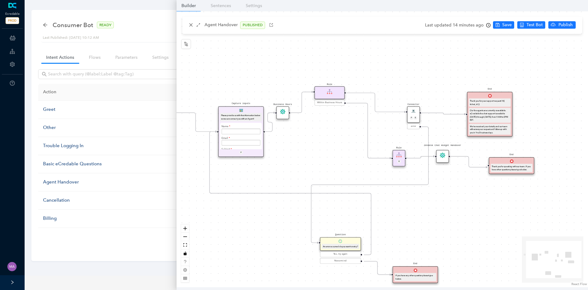
drag, startPoint x: 345, startPoint y: 145, endPoint x: 308, endPoint y: 190, distance: 57.5
click at [308, 189] on div "Start End If you have any other question please type below. Connector P E error…" at bounding box center [383, 149] width 412 height 276
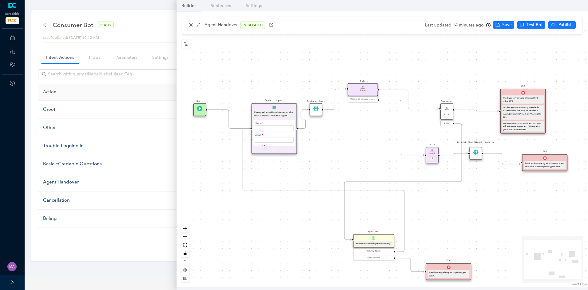
drag, startPoint x: 306, startPoint y: 129, endPoint x: 338, endPoint y: 153, distance: 40.9
click at [339, 153] on div "Start End If you have any other question please type below. Connector P E error…" at bounding box center [383, 149] width 412 height 276
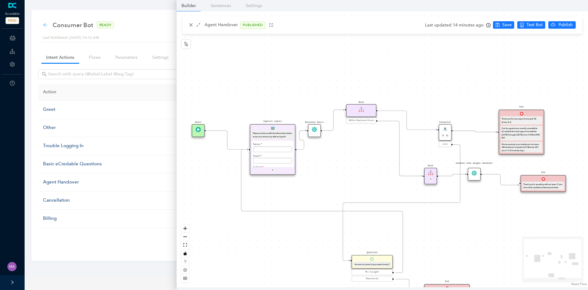
click at [45, 24] on icon "arrow-left" at bounding box center [45, 24] width 5 height 5
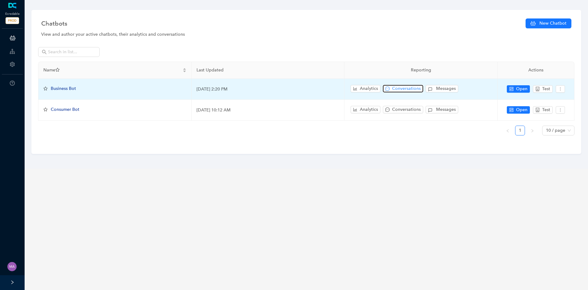
click at [415, 90] on span "Conversations" at bounding box center [406, 88] width 29 height 7
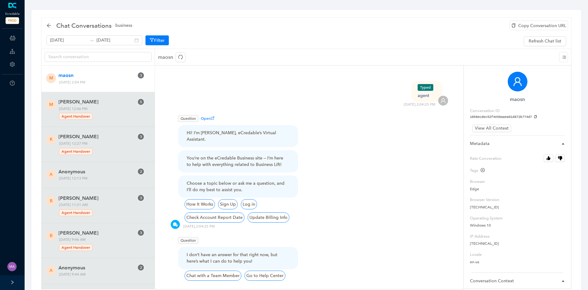
click at [97, 79] on span "maosn" at bounding box center [96, 75] width 76 height 7
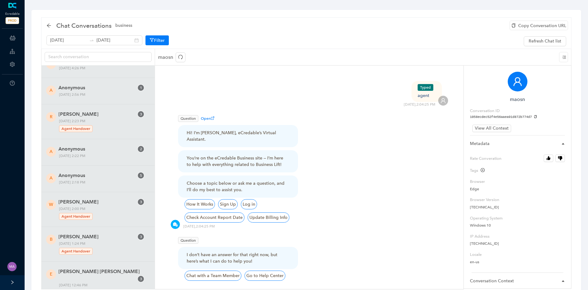
scroll to position [2153, 0]
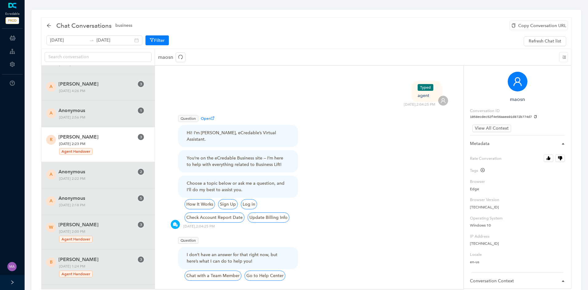
click at [115, 141] on span "[DATE] 2:23 PM Agent Handover" at bounding box center [101, 148] width 88 height 15
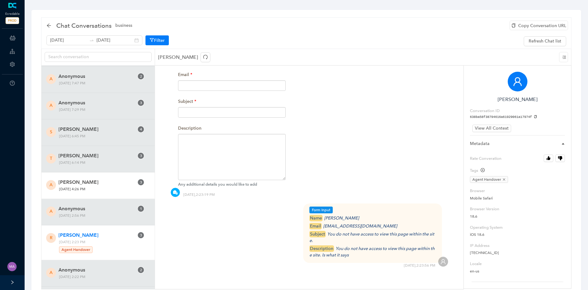
scroll to position [2061, 0]
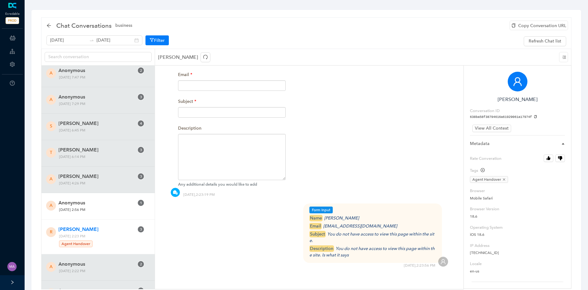
click at [104, 199] on span "Anonymous" at bounding box center [96, 202] width 76 height 7
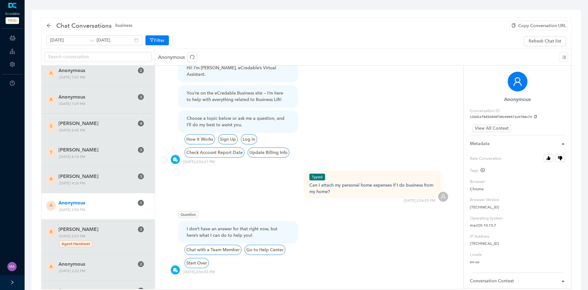
scroll to position [39, 0]
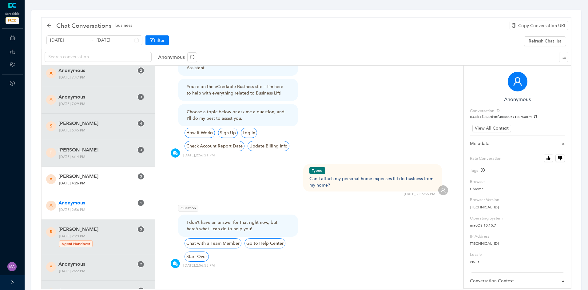
click at [98, 173] on span "[PERSON_NAME]" at bounding box center [96, 176] width 76 height 7
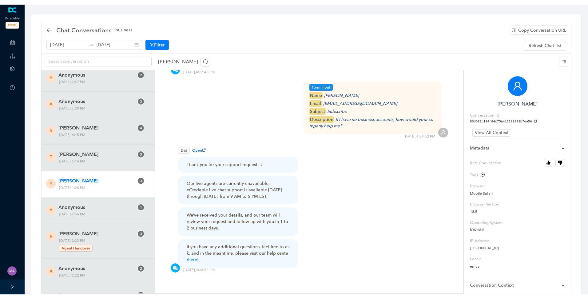
scroll to position [415, 0]
